Goal: Information Seeking & Learning: Learn about a topic

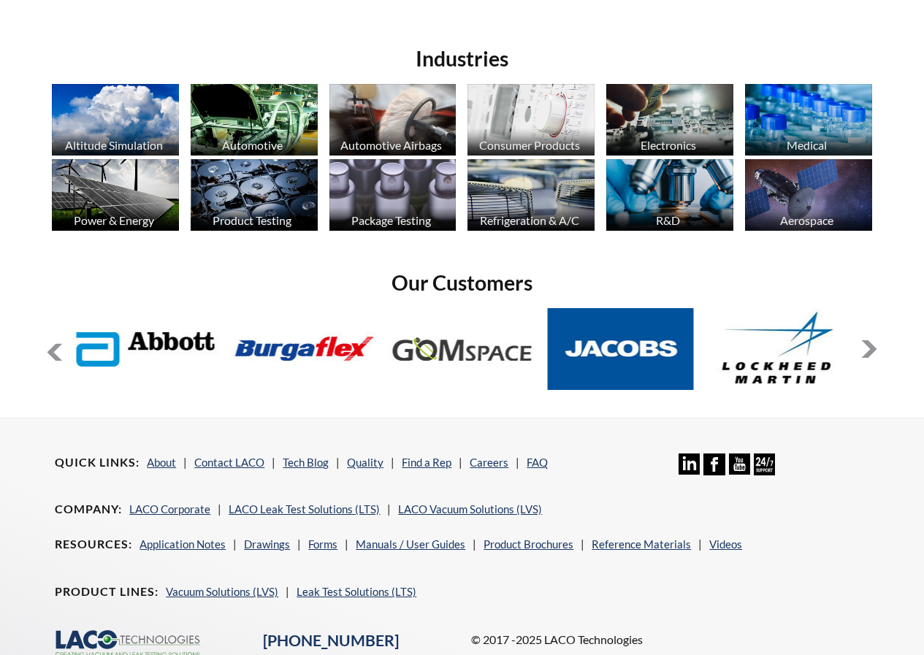
select select "Language Translate Widget"
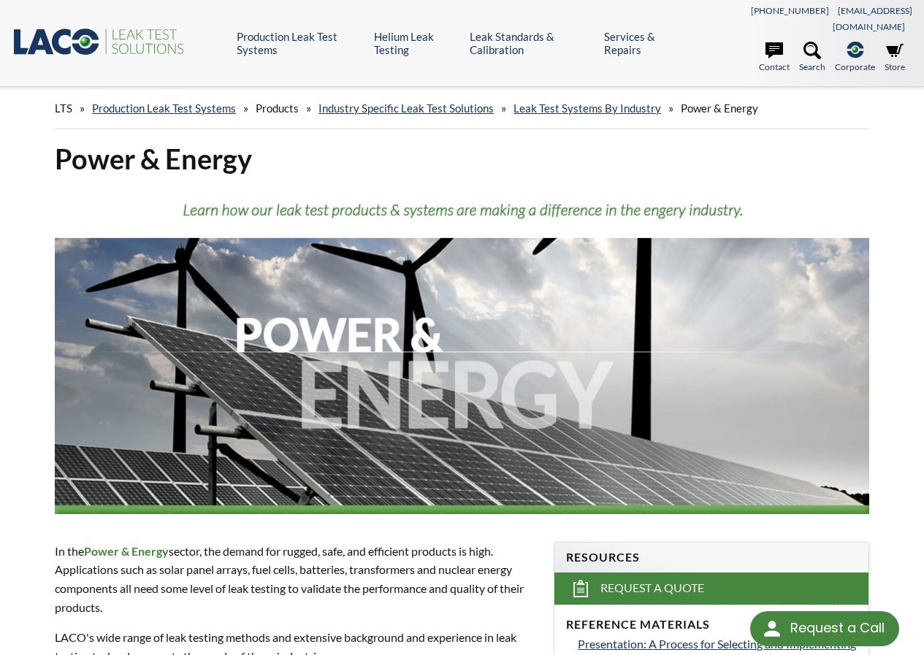
select select "Language Translate Widget"
click at [804, 297] on img at bounding box center [462, 352] width 815 height 326
